Goal: Contribute content: Add original content to the website for others to see

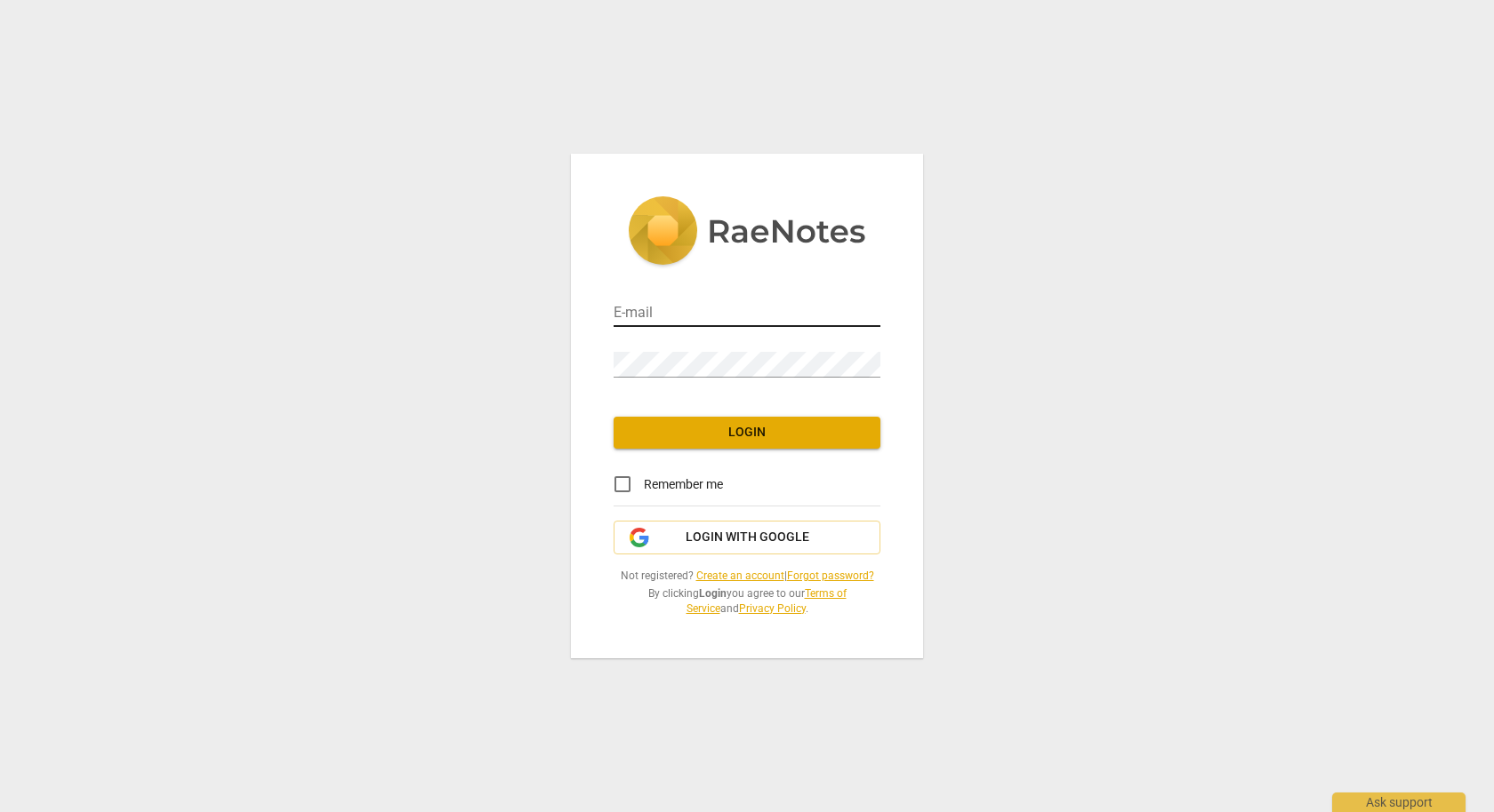
click at [752, 314] on input "email" at bounding box center [747, 314] width 267 height 26
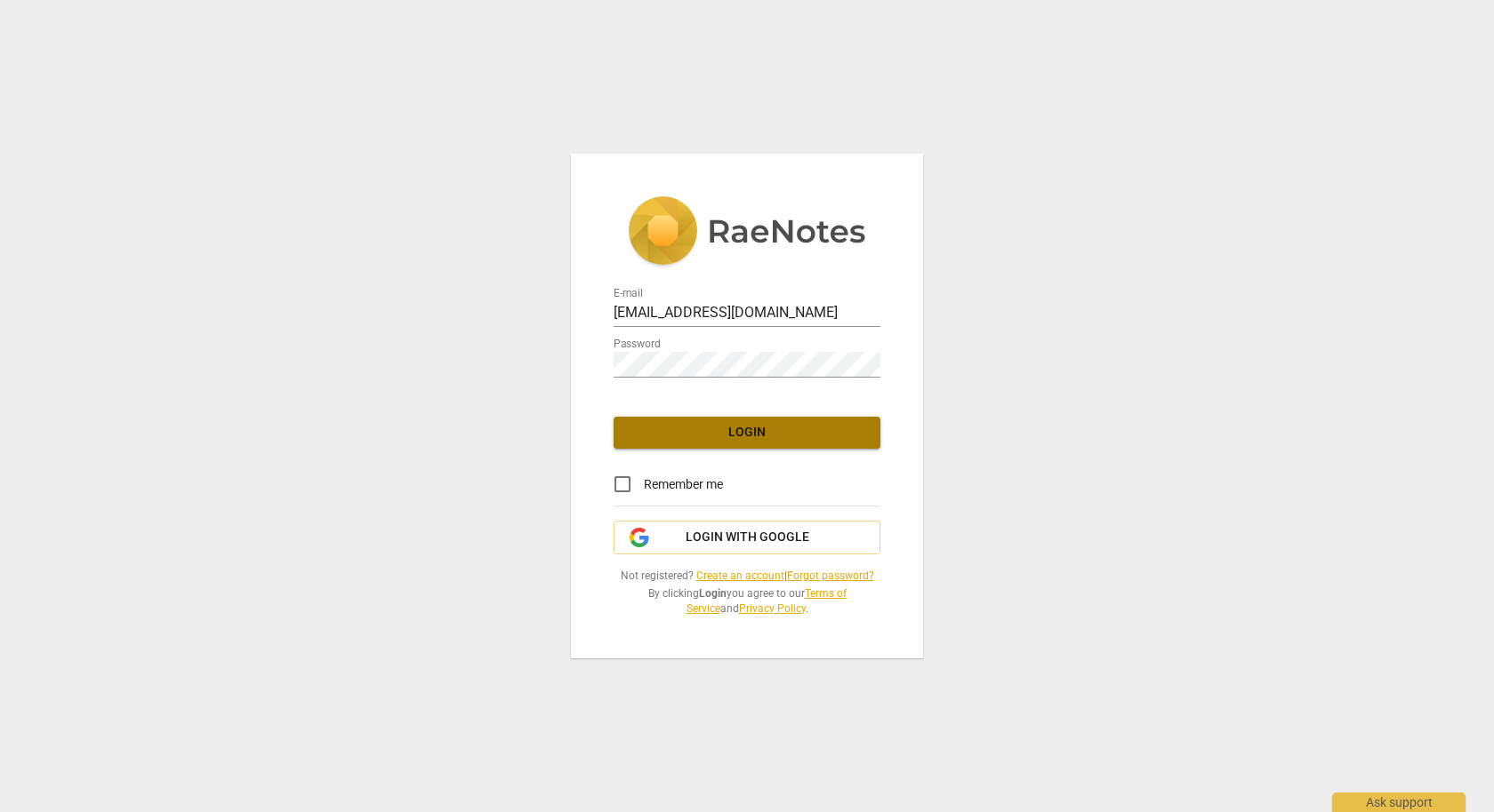
click at [758, 439] on span "Login" at bounding box center [747, 433] width 239 height 18
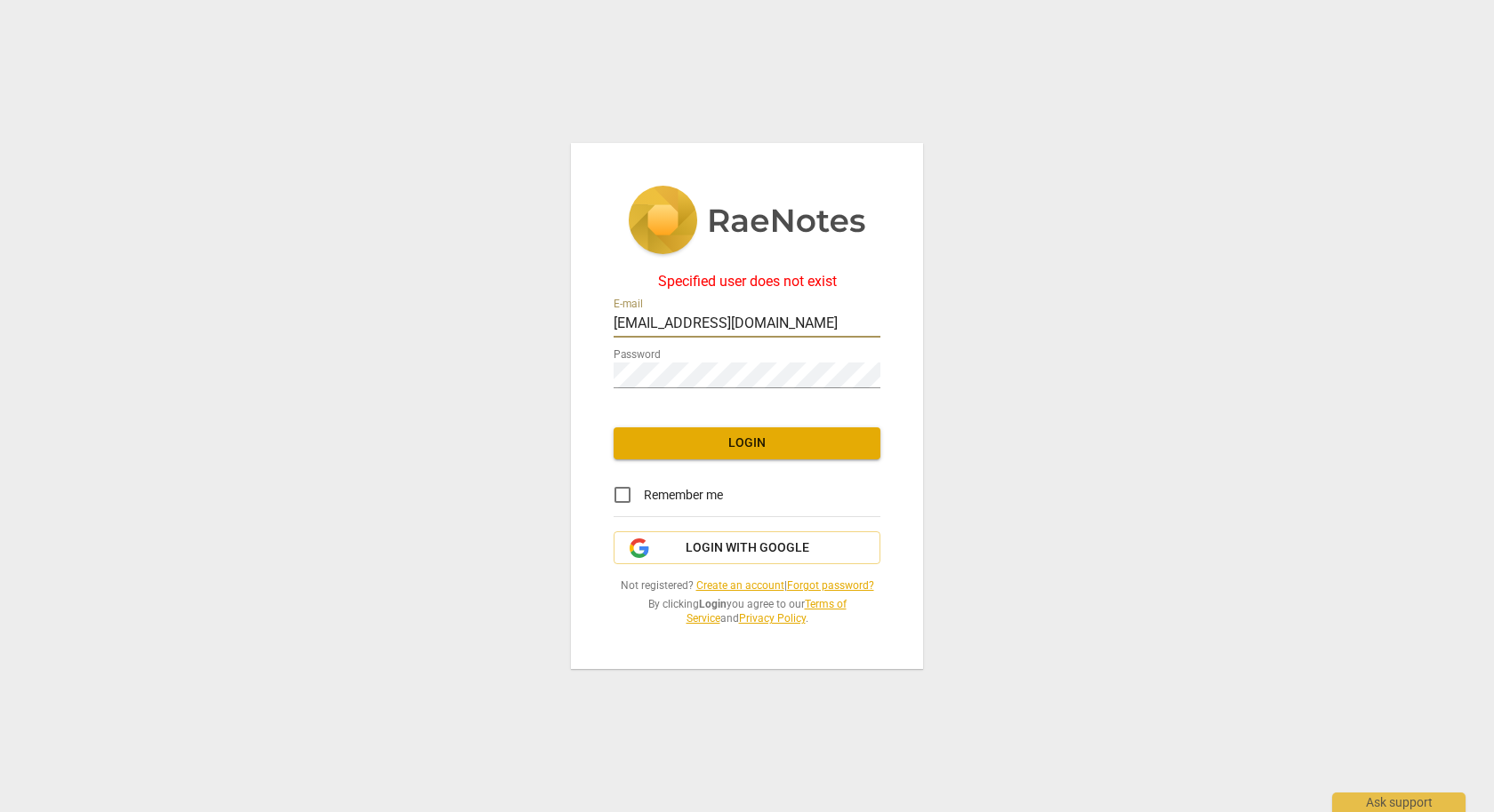
click at [682, 324] on input "[EMAIL_ADDRESS][DOMAIN_NAME]" at bounding box center [747, 325] width 267 height 26
type input "[EMAIL_ADDRESS][DOMAIN_NAME]"
click at [737, 436] on span "Login" at bounding box center [747, 444] width 239 height 18
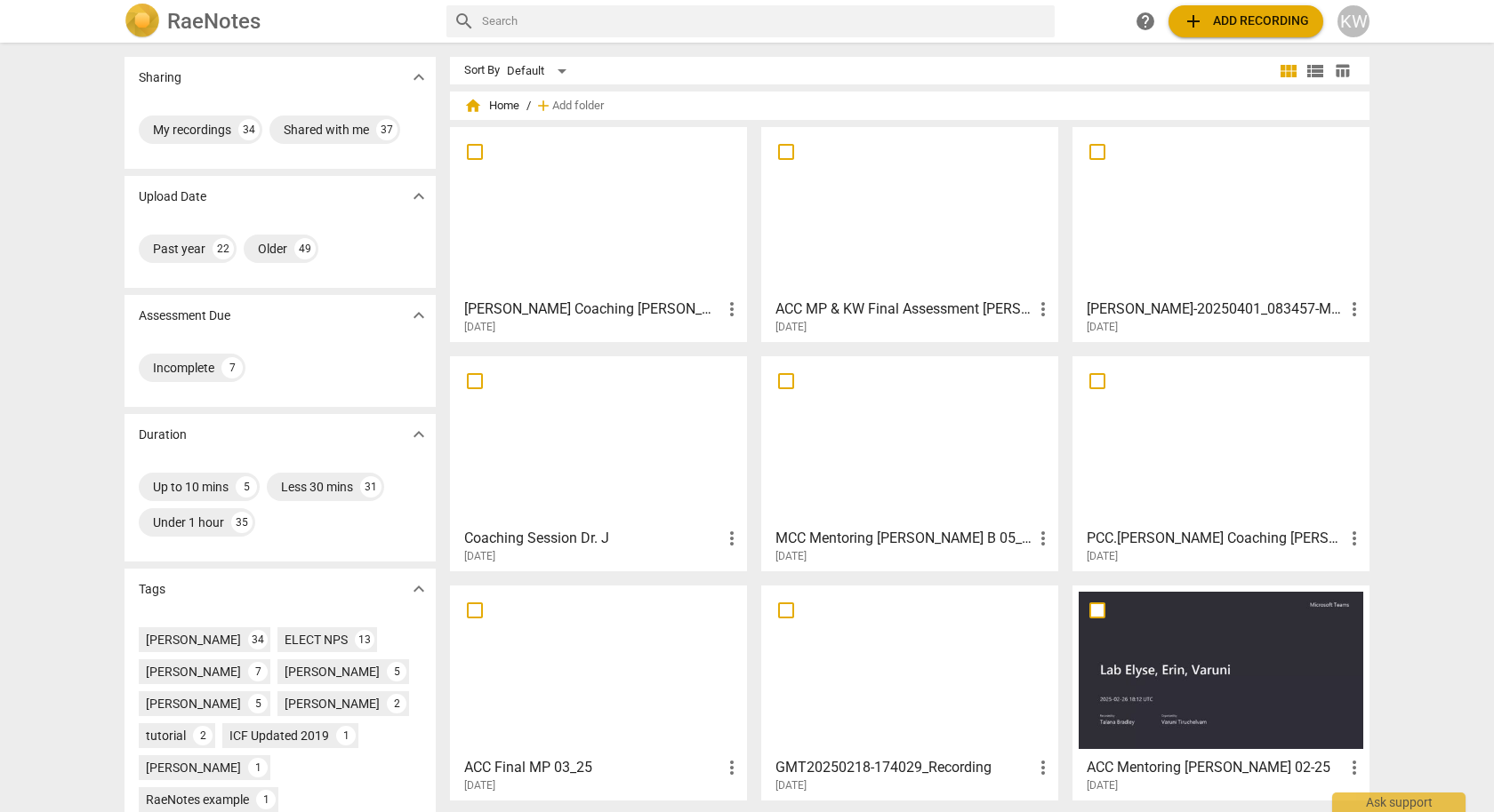
click at [731, 311] on span "more_vert" at bounding box center [732, 310] width 22 height 22
click at [1270, 23] on div at bounding box center [747, 406] width 1494 height 812
click at [1263, 20] on span "add Add recording" at bounding box center [1245, 22] width 126 height 22
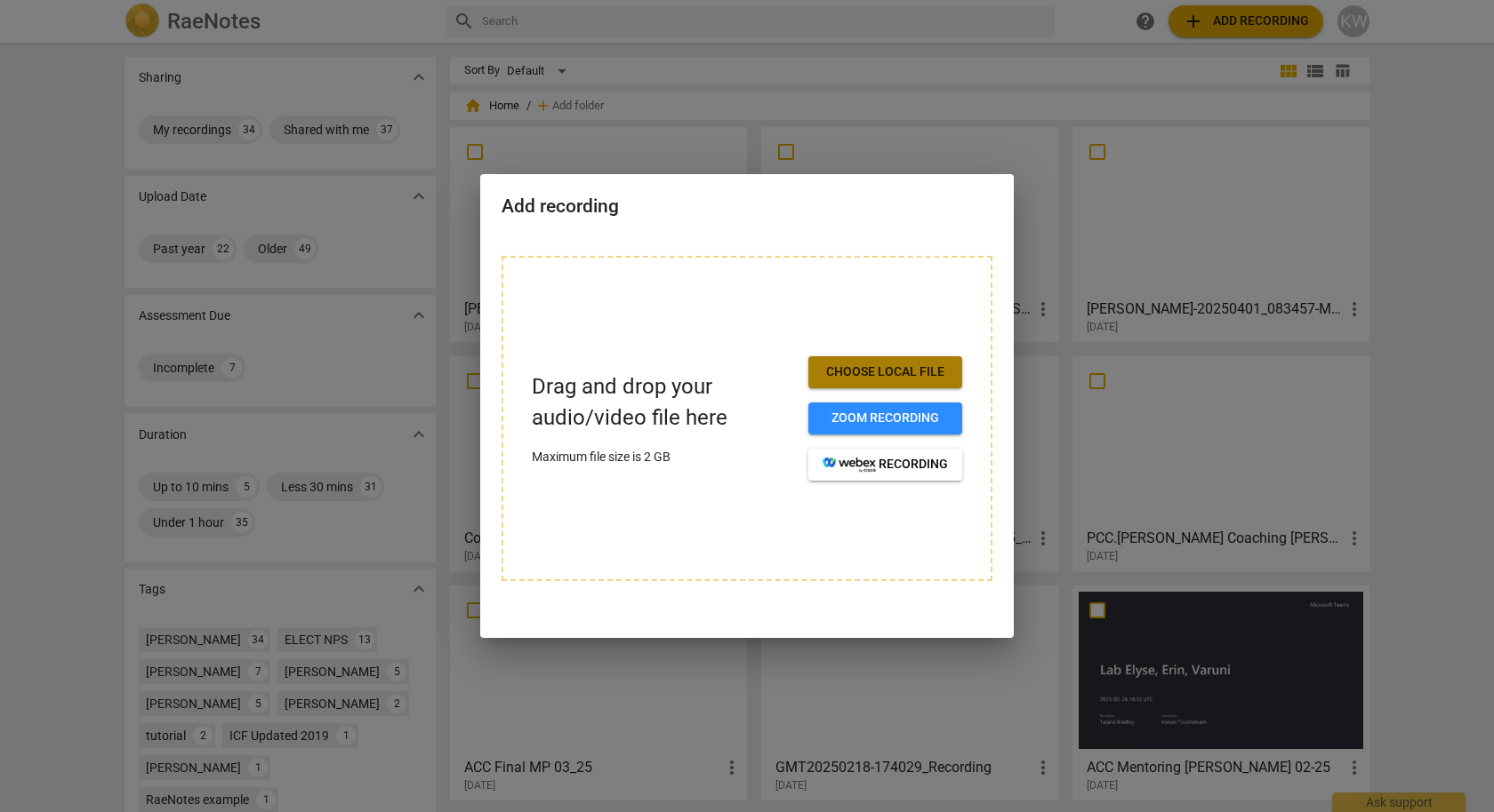
click at [890, 373] on span "Choose local file" at bounding box center [884, 373] width 125 height 18
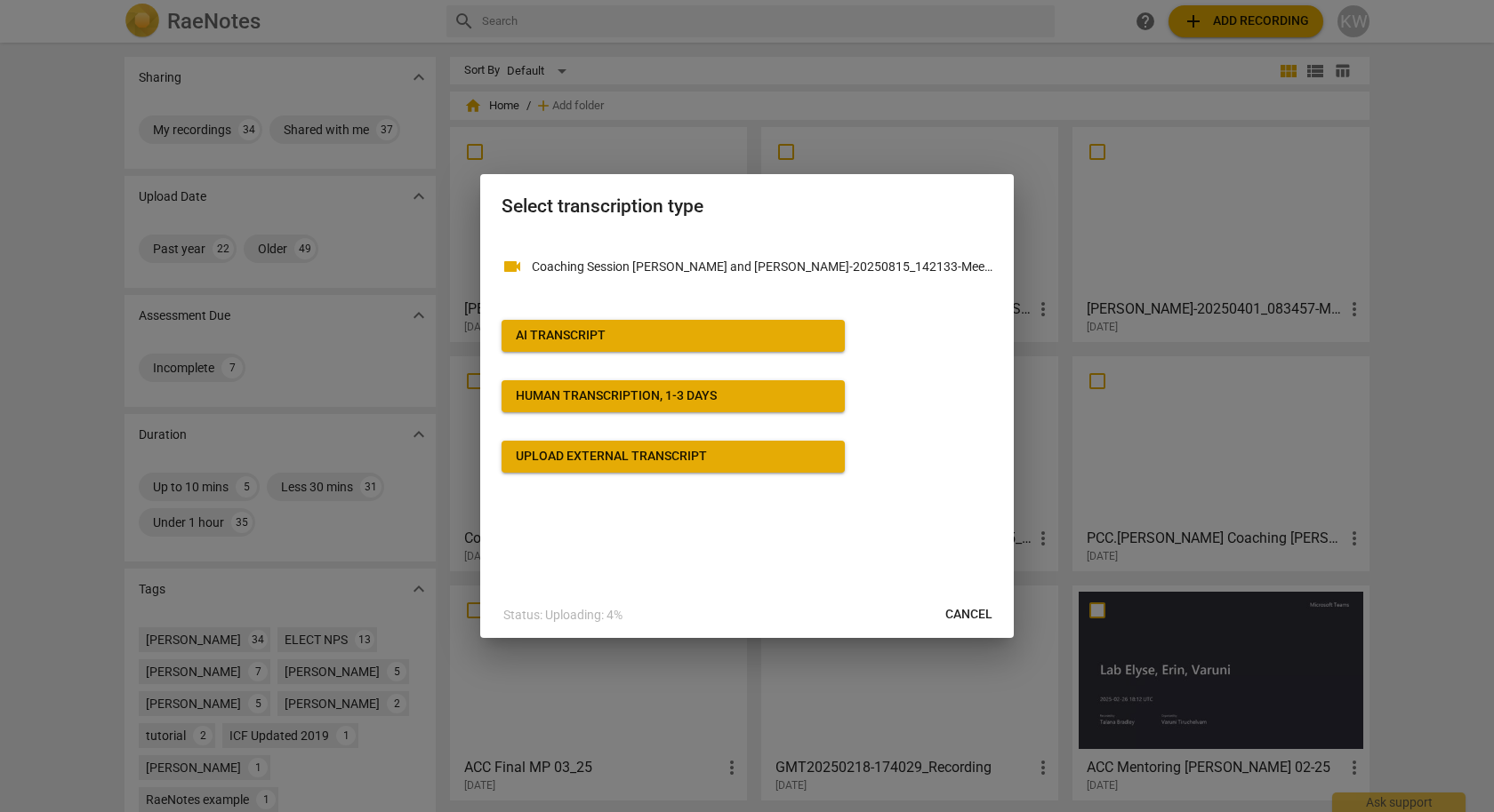
click at [717, 348] on button "AI Transcript" at bounding box center [673, 336] width 343 height 32
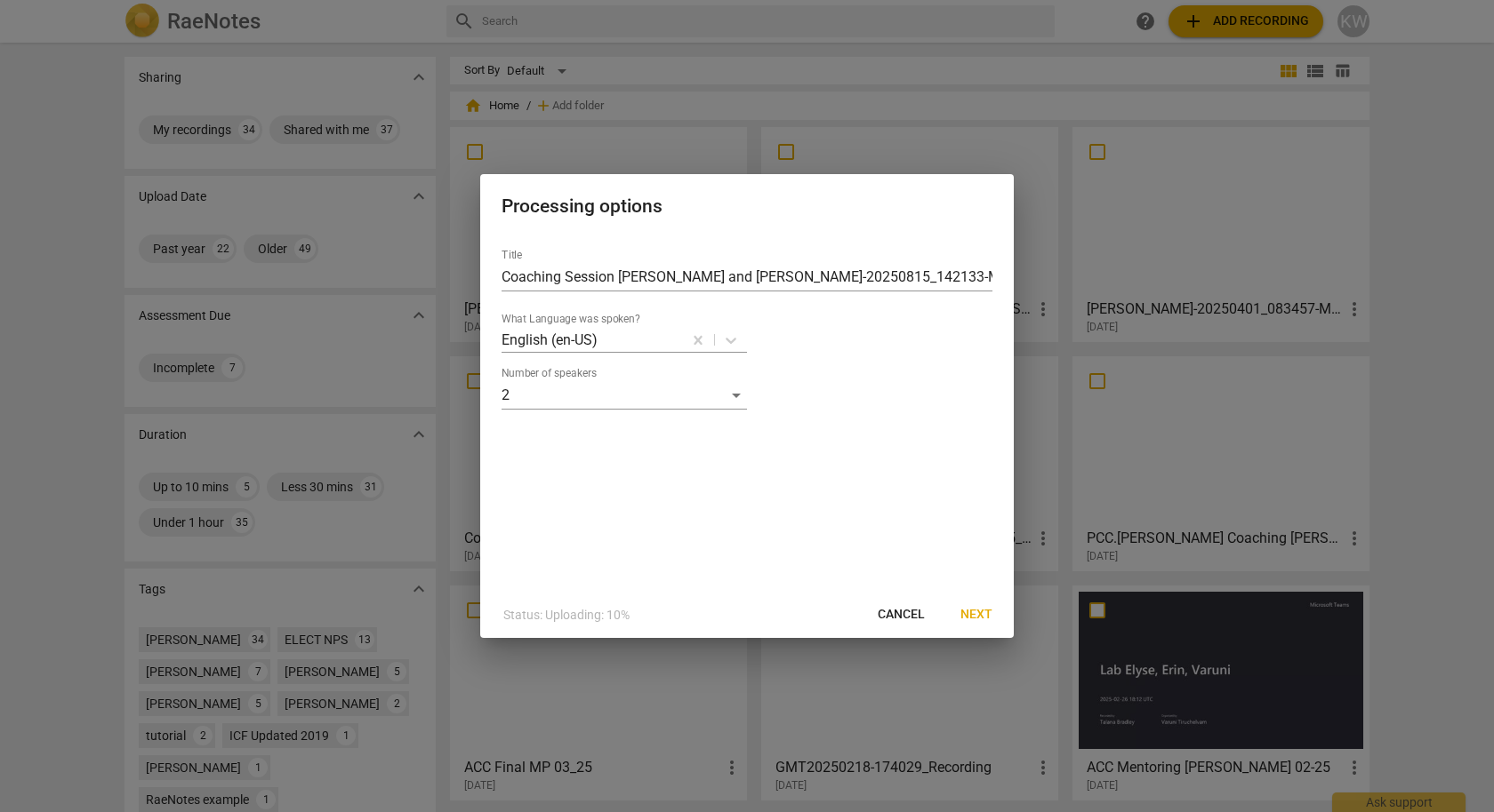
click at [987, 612] on span "Next" at bounding box center [976, 615] width 32 height 18
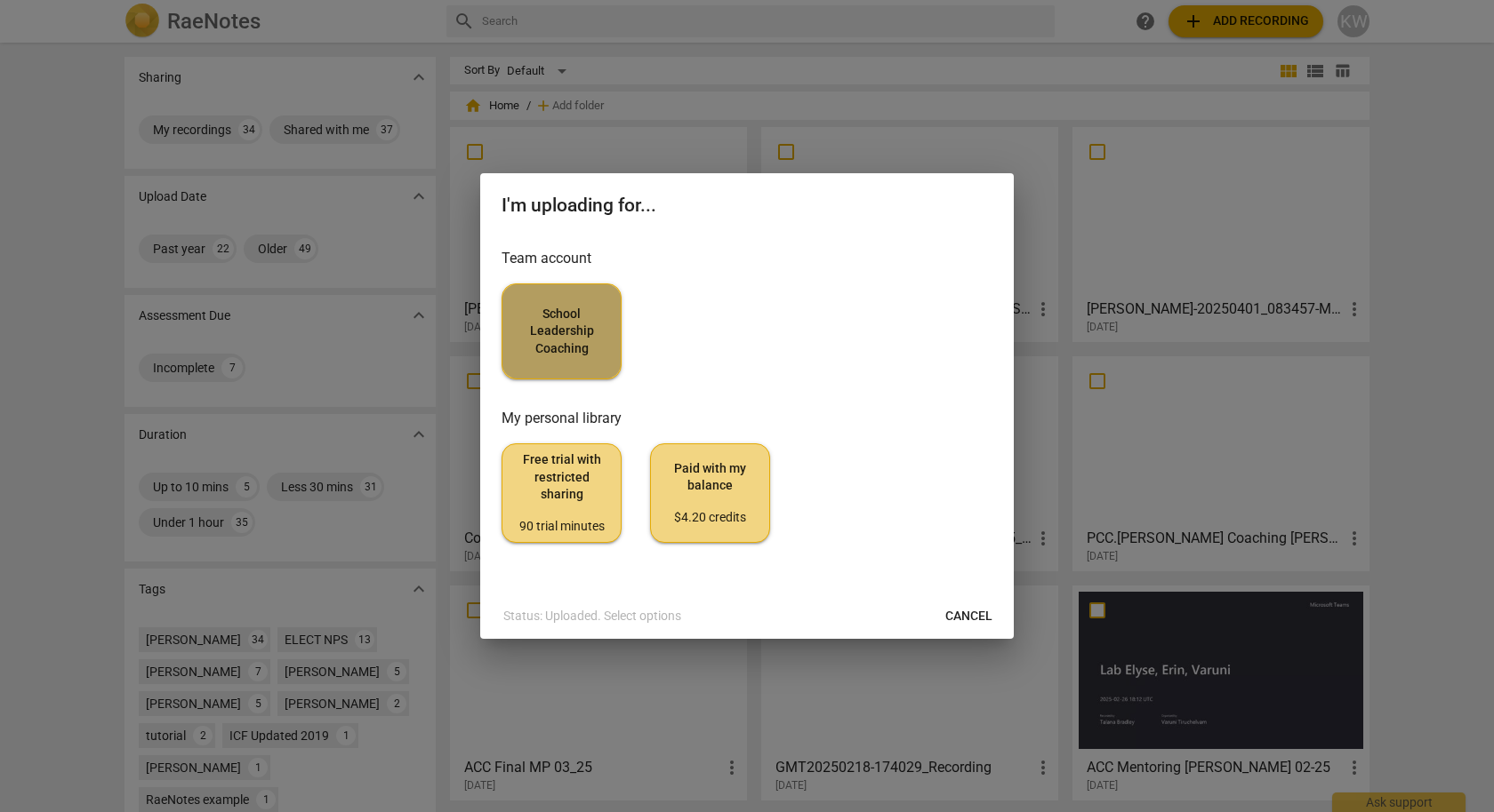
click at [581, 316] on span "School Leadership Coaching" at bounding box center [562, 332] width 90 height 52
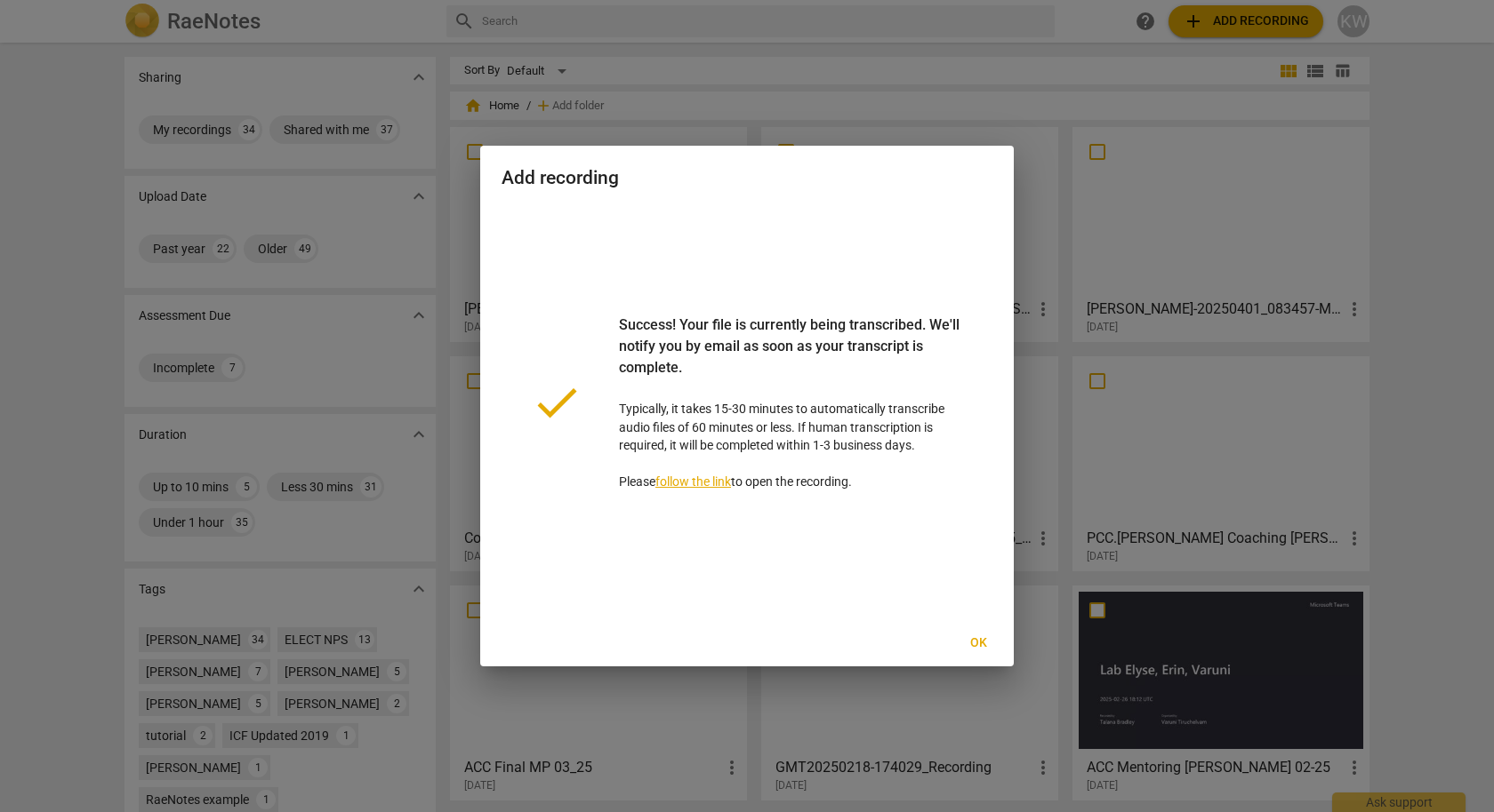
click at [977, 645] on span "Ok" at bounding box center [978, 644] width 29 height 18
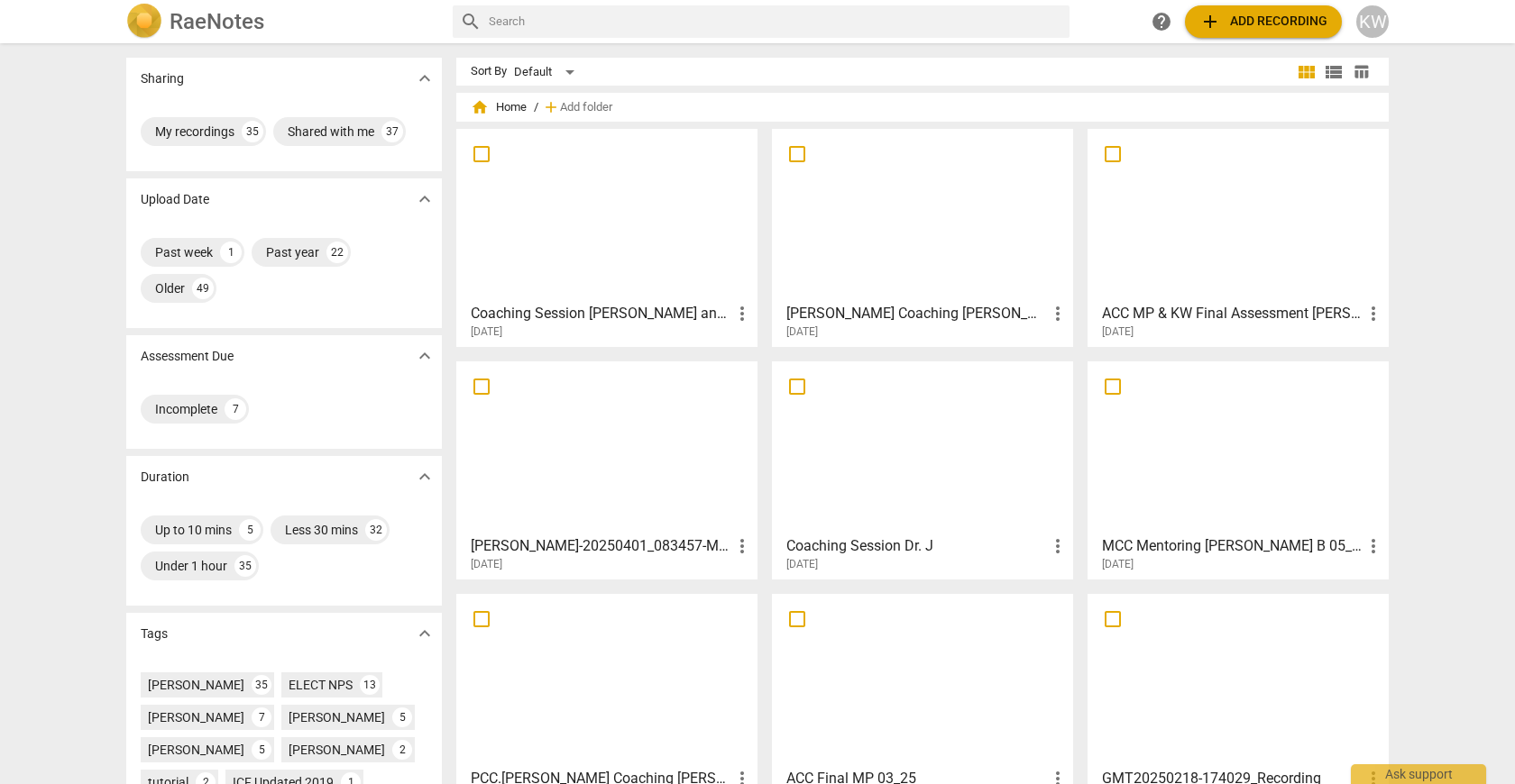
click at [1251, 26] on span "add Add recording" at bounding box center [1263, 22] width 128 height 22
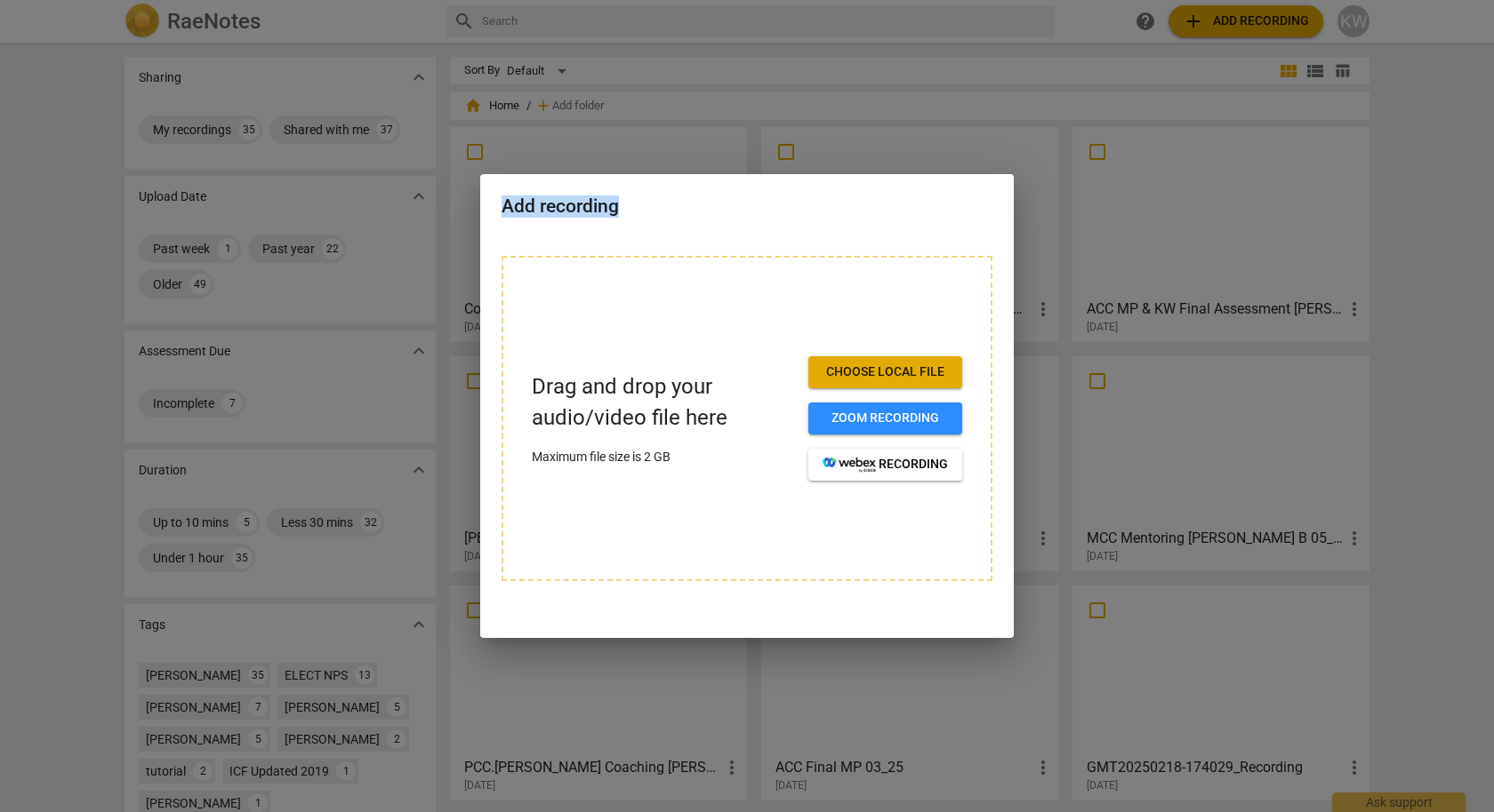
drag, startPoint x: 892, startPoint y: 225, endPoint x: 1016, endPoint y: 386, distance: 203.2
click at [1016, 386] on div "Add recording Drag and drop your audio/video file here Maximum file size is 2 G…" at bounding box center [747, 406] width 1494 height 812
click at [1423, 272] on div at bounding box center [747, 406] width 1494 height 812
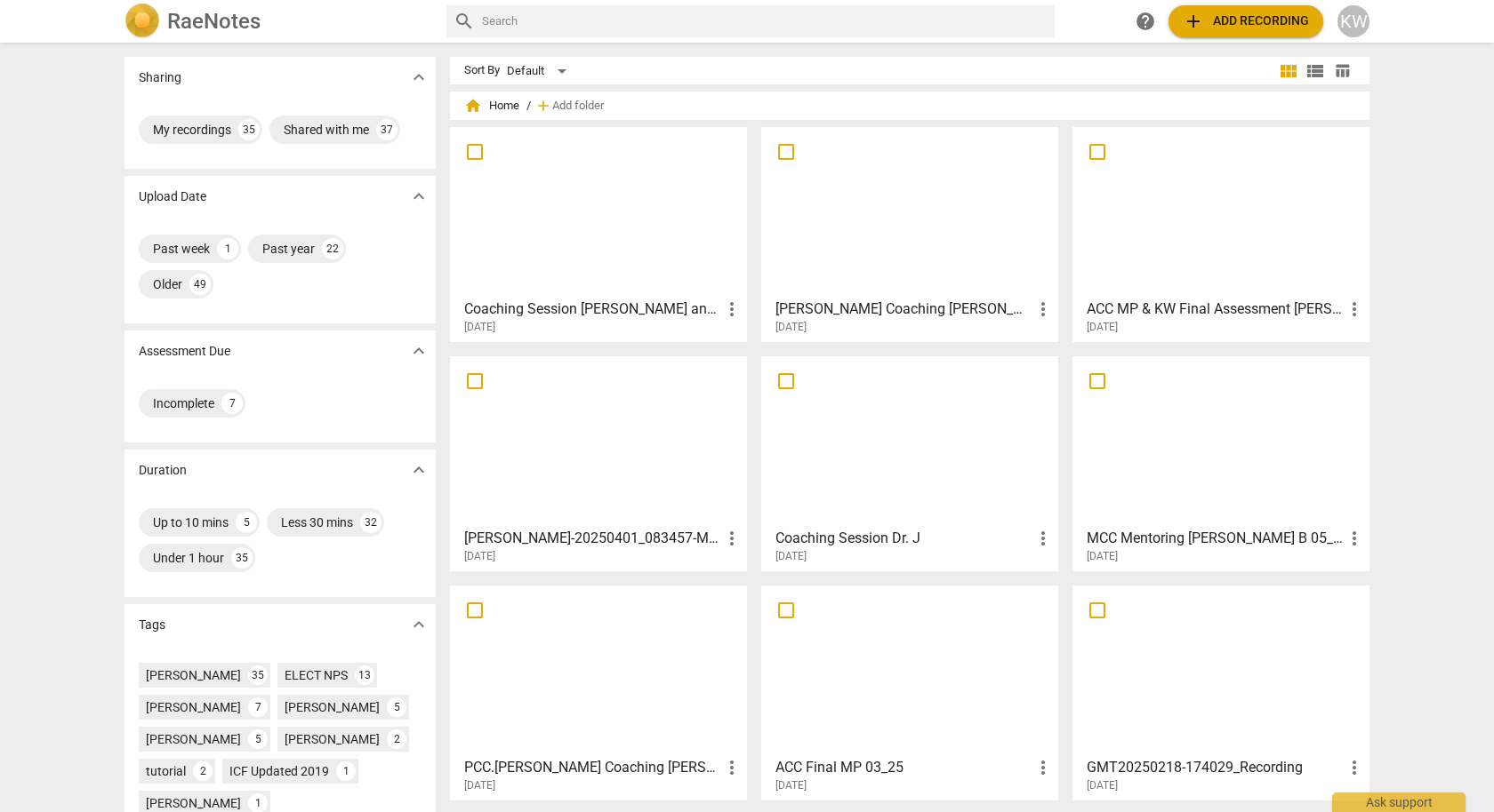
click at [1256, 17] on span "add Add recording" at bounding box center [1245, 22] width 126 height 22
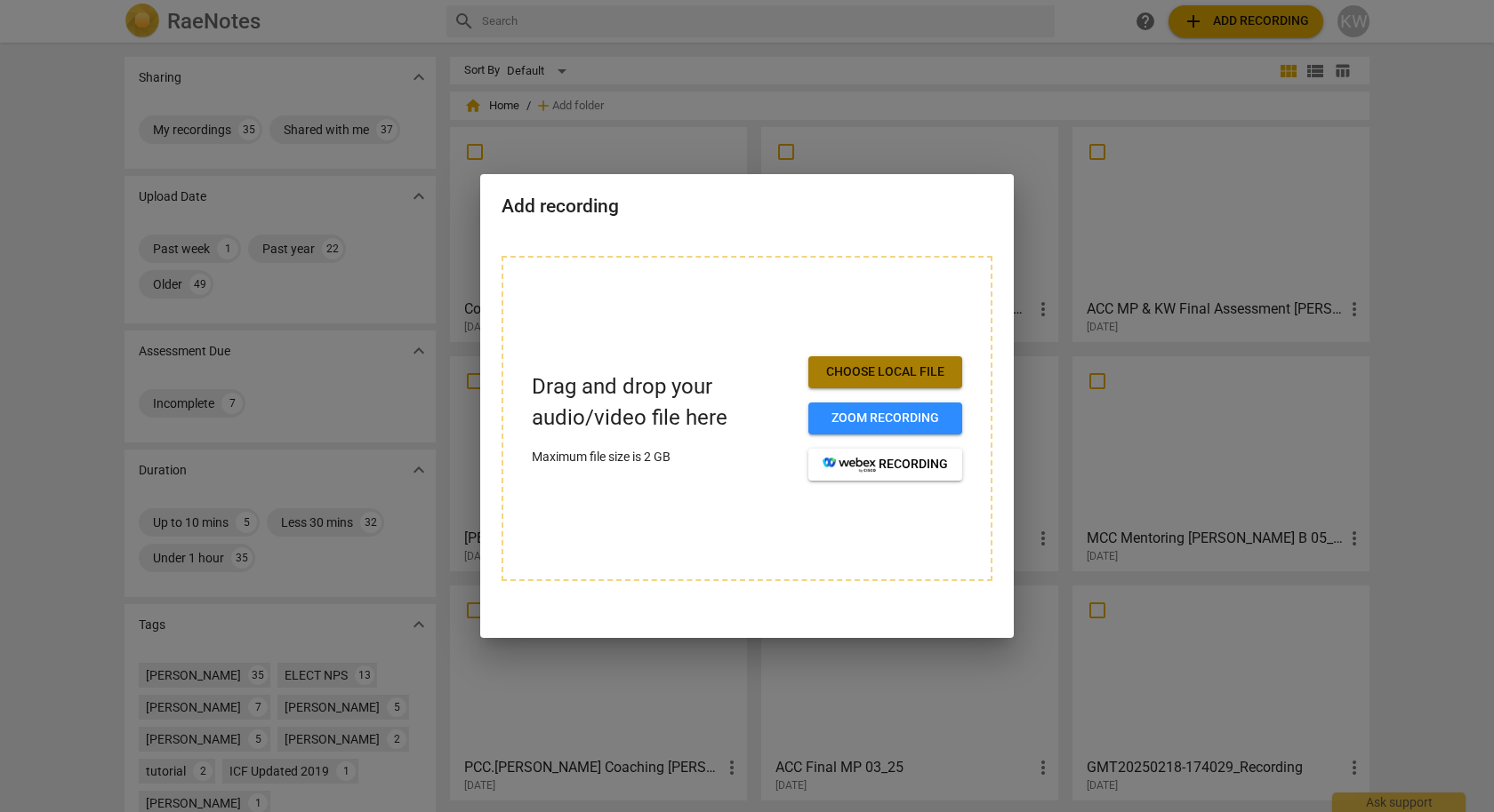
click at [919, 361] on button "Choose local file" at bounding box center [885, 373] width 154 height 32
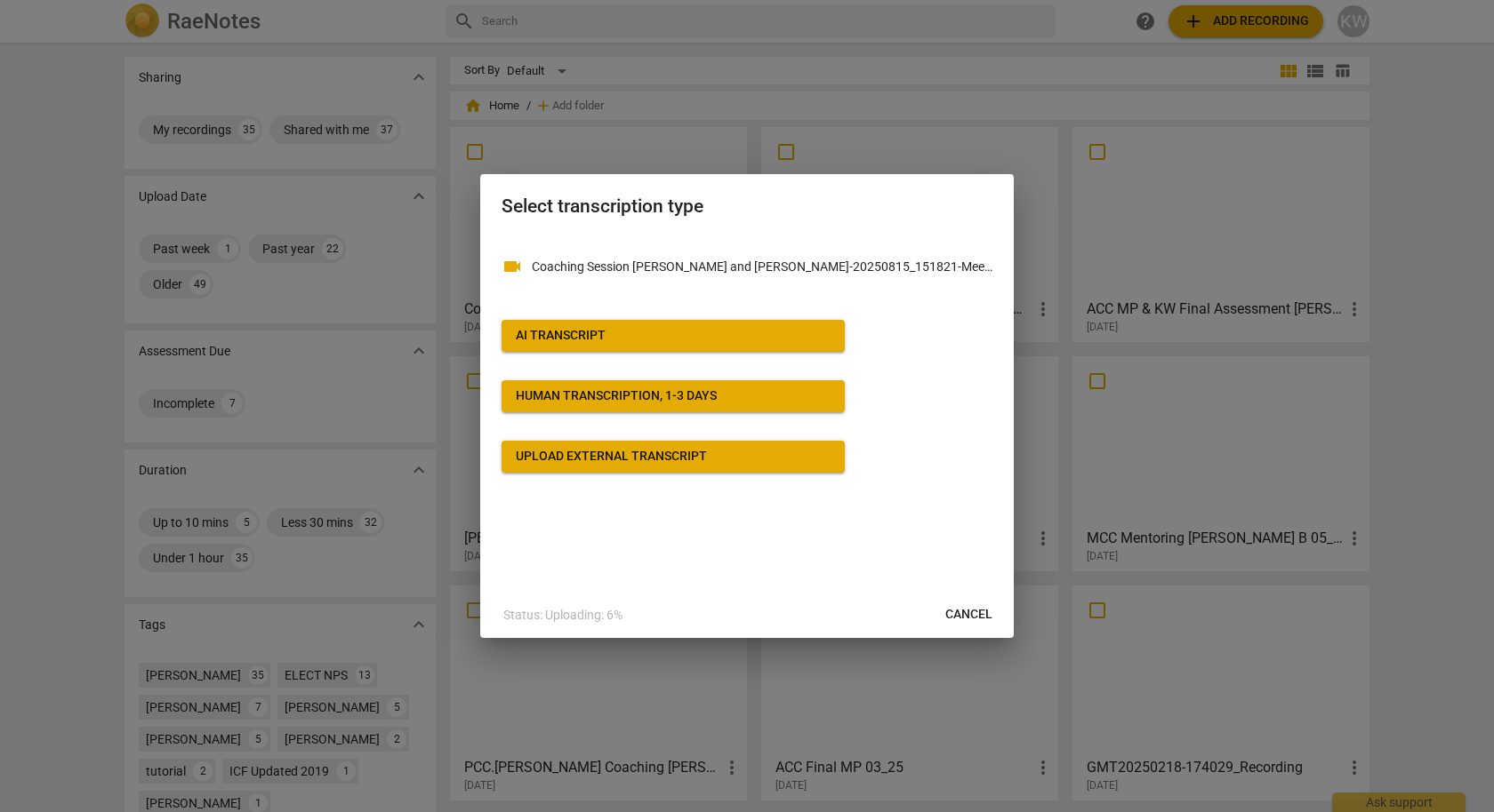
click at [676, 336] on span "AI Transcript" at bounding box center [674, 336] width 315 height 18
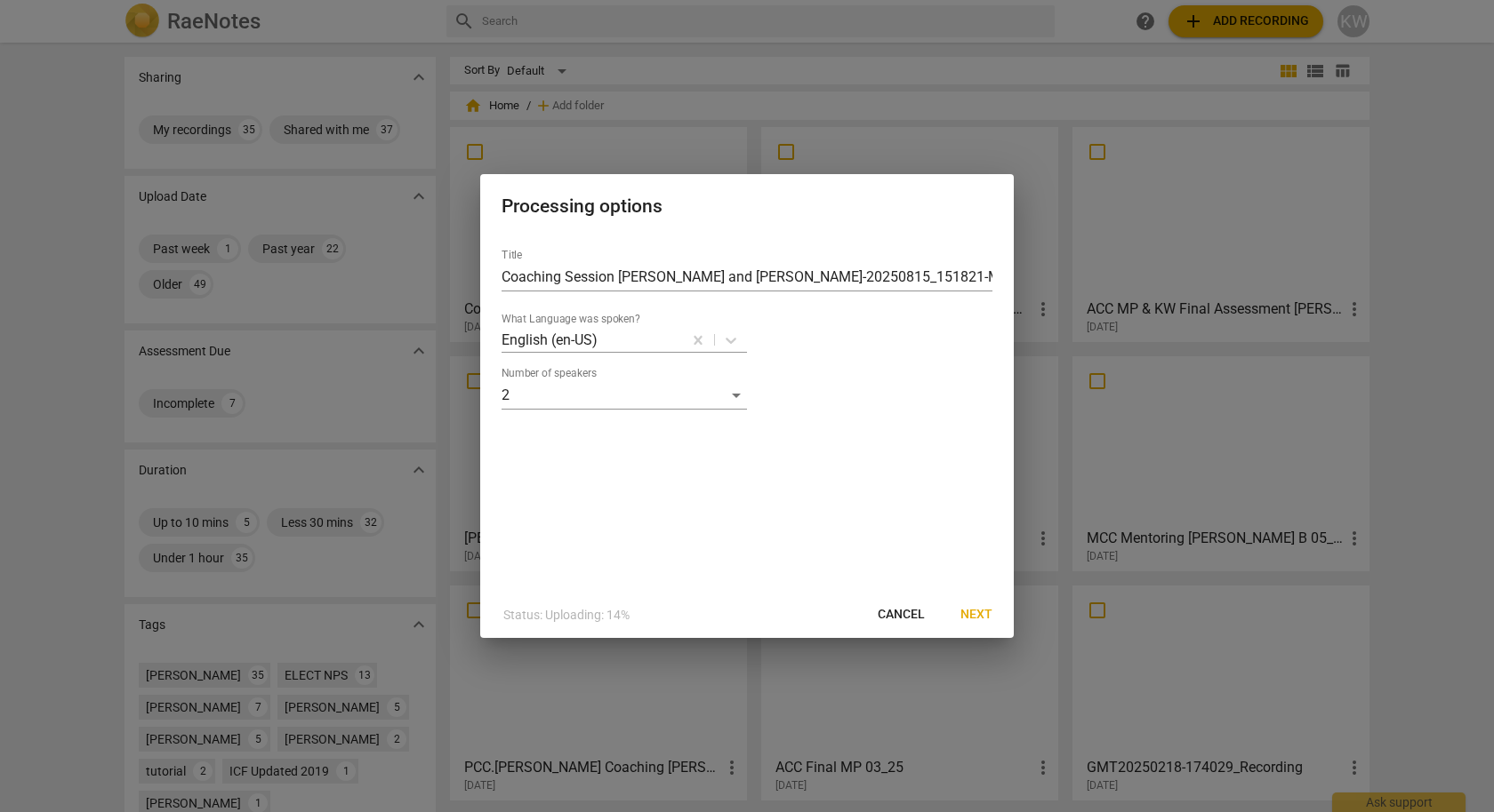
click at [973, 612] on span "Next" at bounding box center [976, 615] width 32 height 18
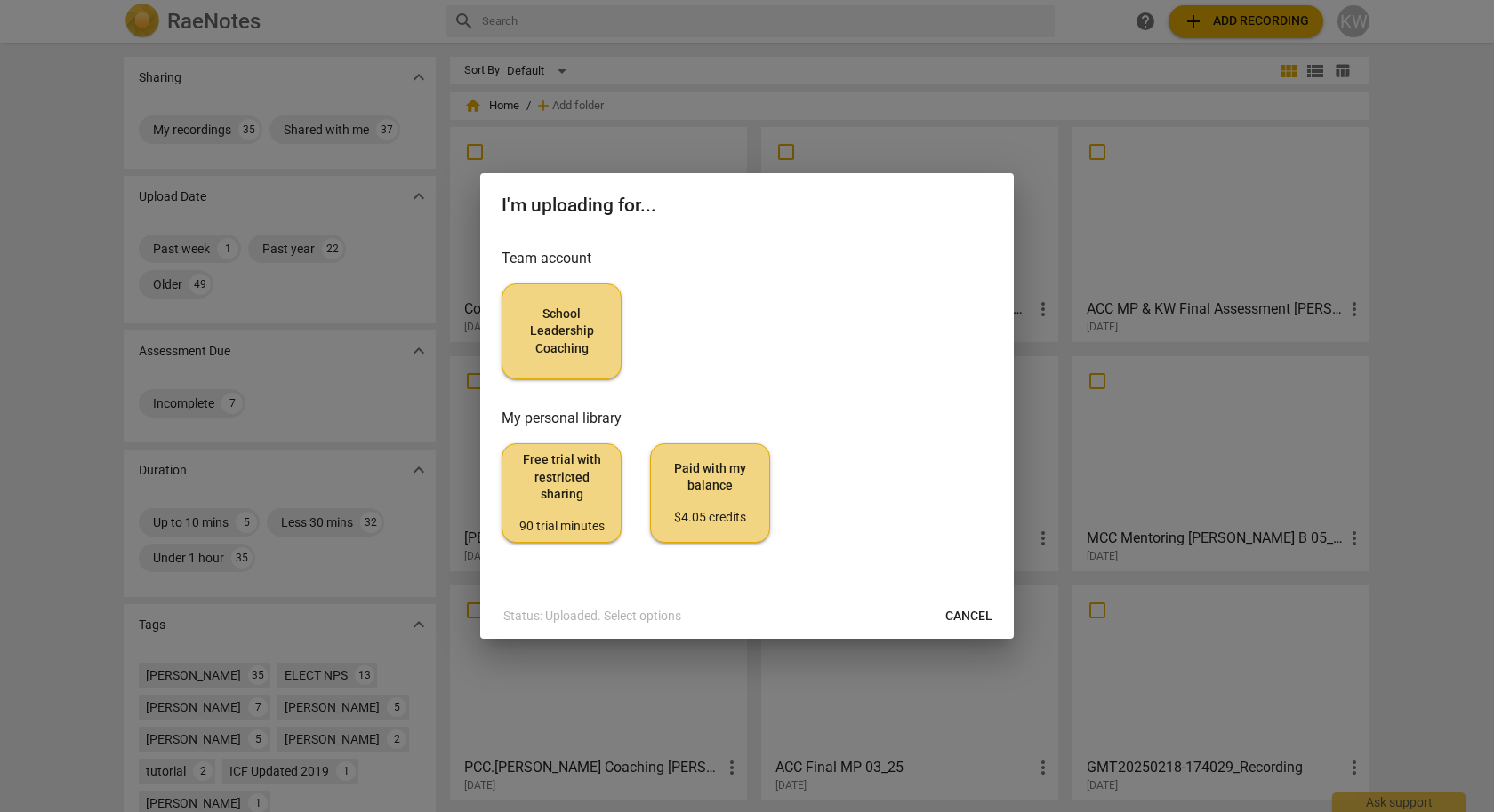
click at [550, 345] on span "School Leadership Coaching" at bounding box center [562, 332] width 90 height 52
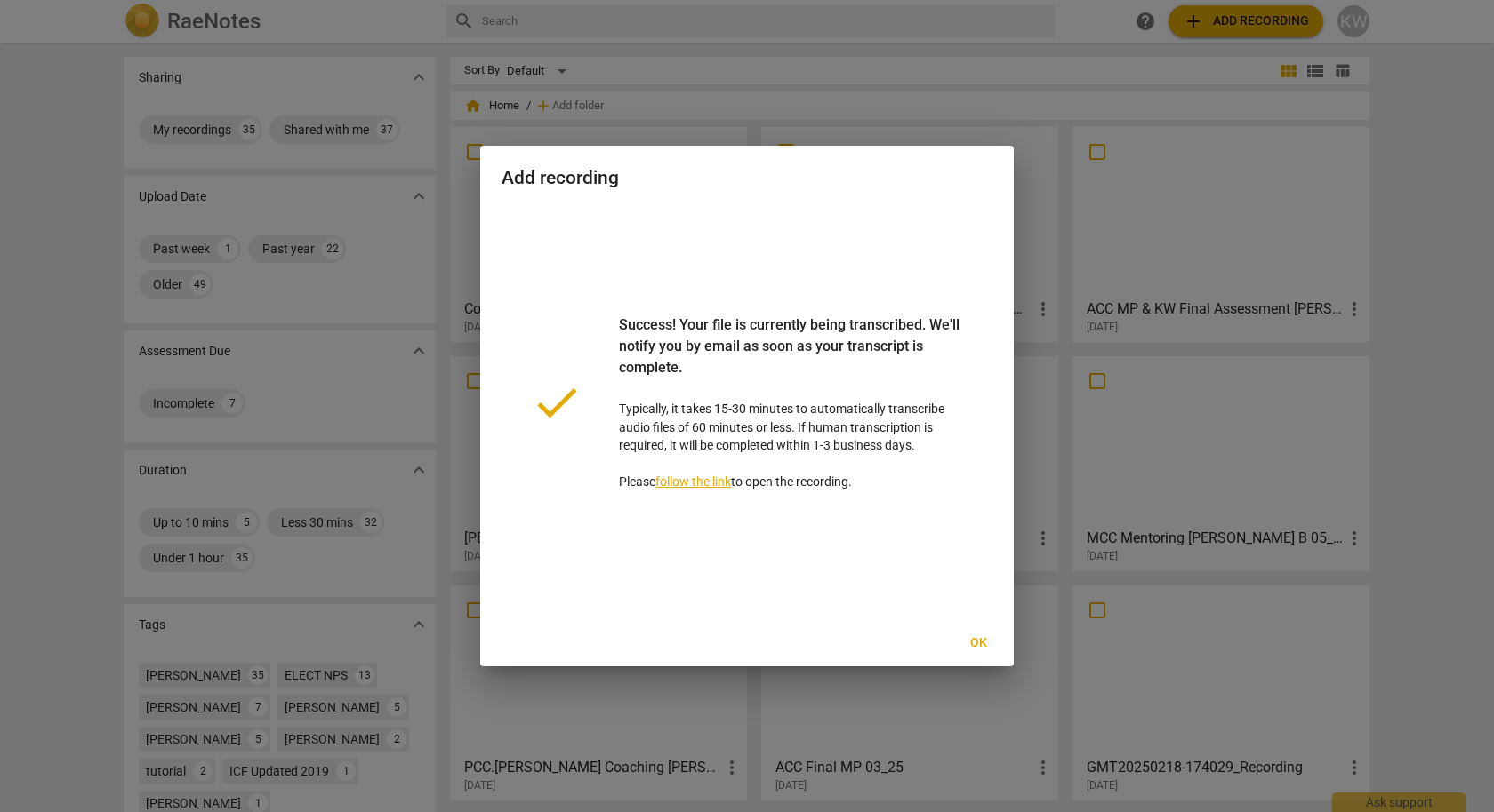
click at [977, 640] on span "Ok" at bounding box center [978, 644] width 29 height 18
